Goal: Task Accomplishment & Management: Manage account settings

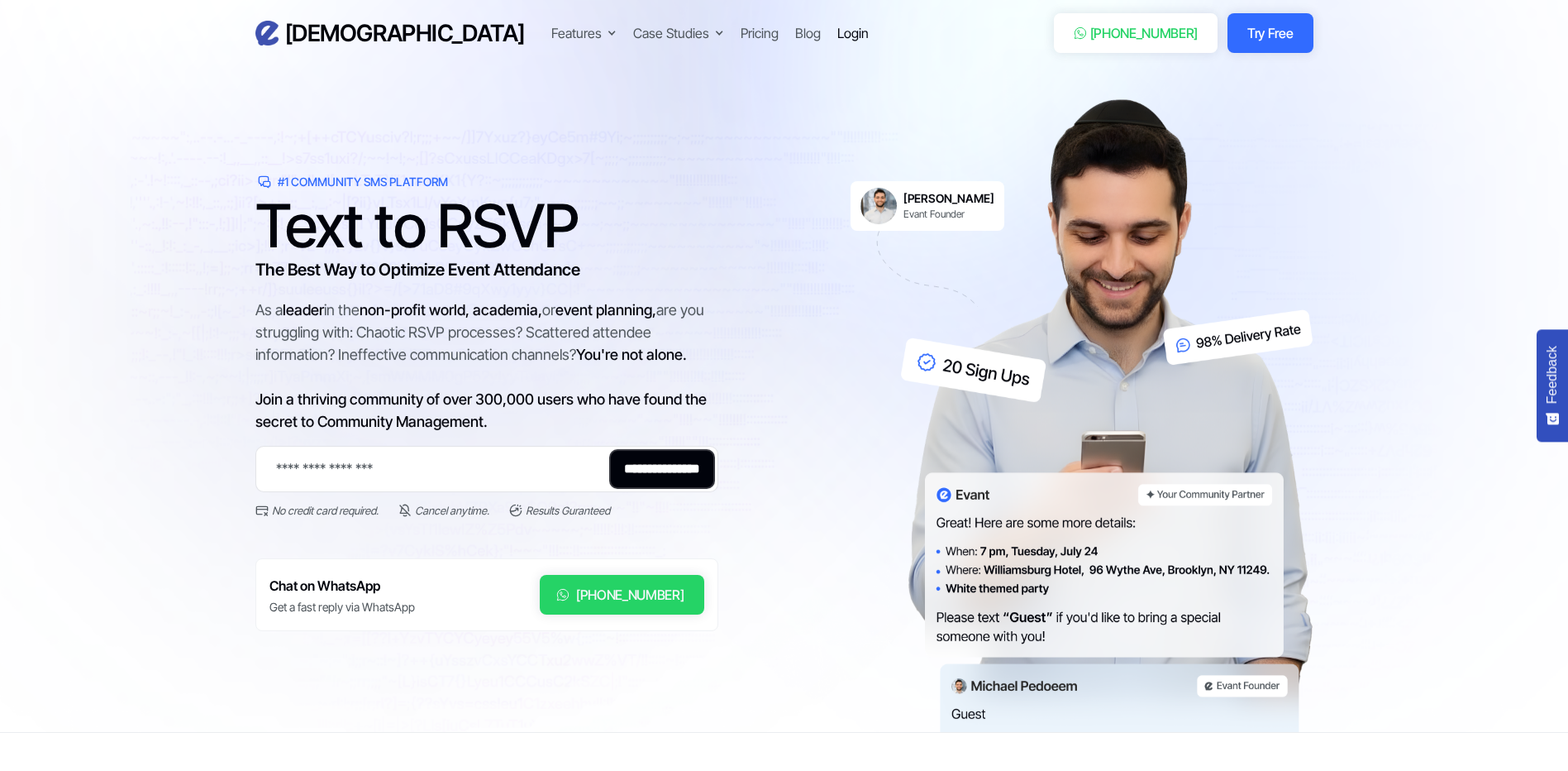
click at [838, 33] on div "Login" at bounding box center [853, 33] width 31 height 20
click at [838, 41] on div "Login" at bounding box center [853, 33] width 31 height 20
click at [838, 31] on div "Login" at bounding box center [853, 33] width 31 height 20
click at [838, 35] on div "Login" at bounding box center [853, 33] width 31 height 20
click at [664, 22] on ul "Features Text-to-RSVP & Event Check-In Targeted Messaging & Scheduled Sends CRM…" at bounding box center [709, 33] width 317 height 23
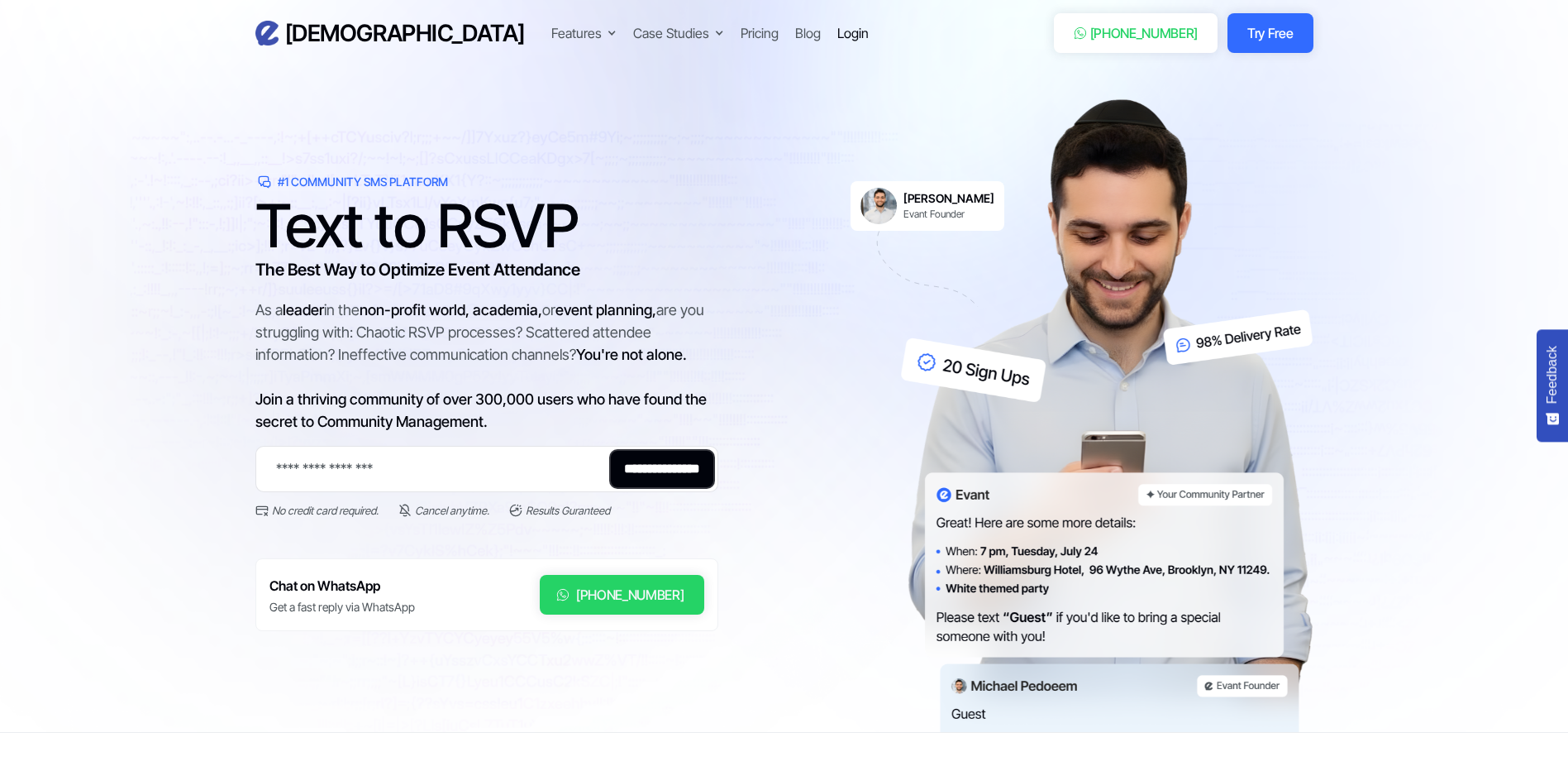
click at [838, 36] on div "Login" at bounding box center [853, 33] width 31 height 20
